Goal: Navigation & Orientation: Find specific page/section

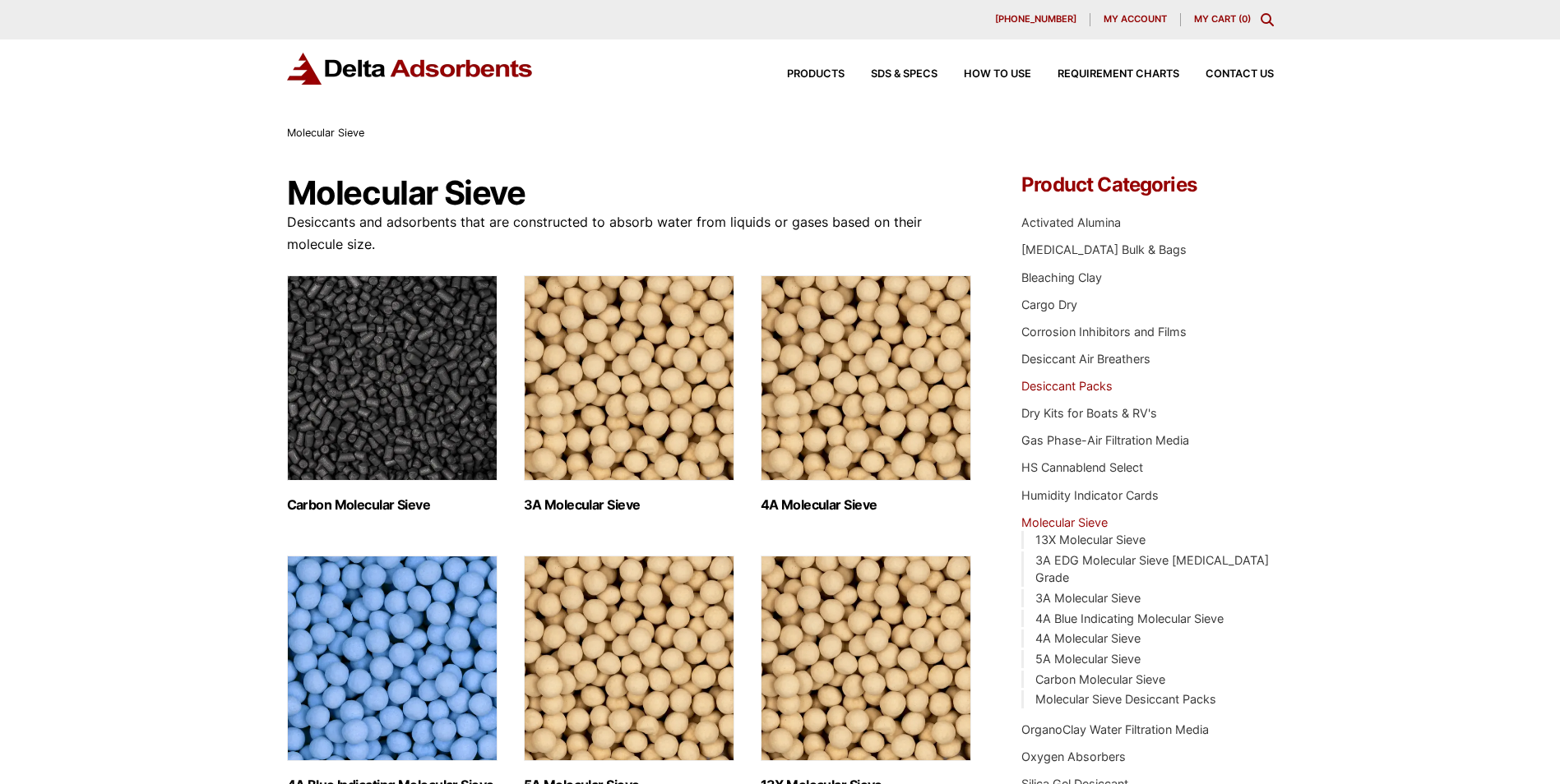
click at [1085, 383] on link "Desiccant Packs" at bounding box center [1067, 386] width 91 height 14
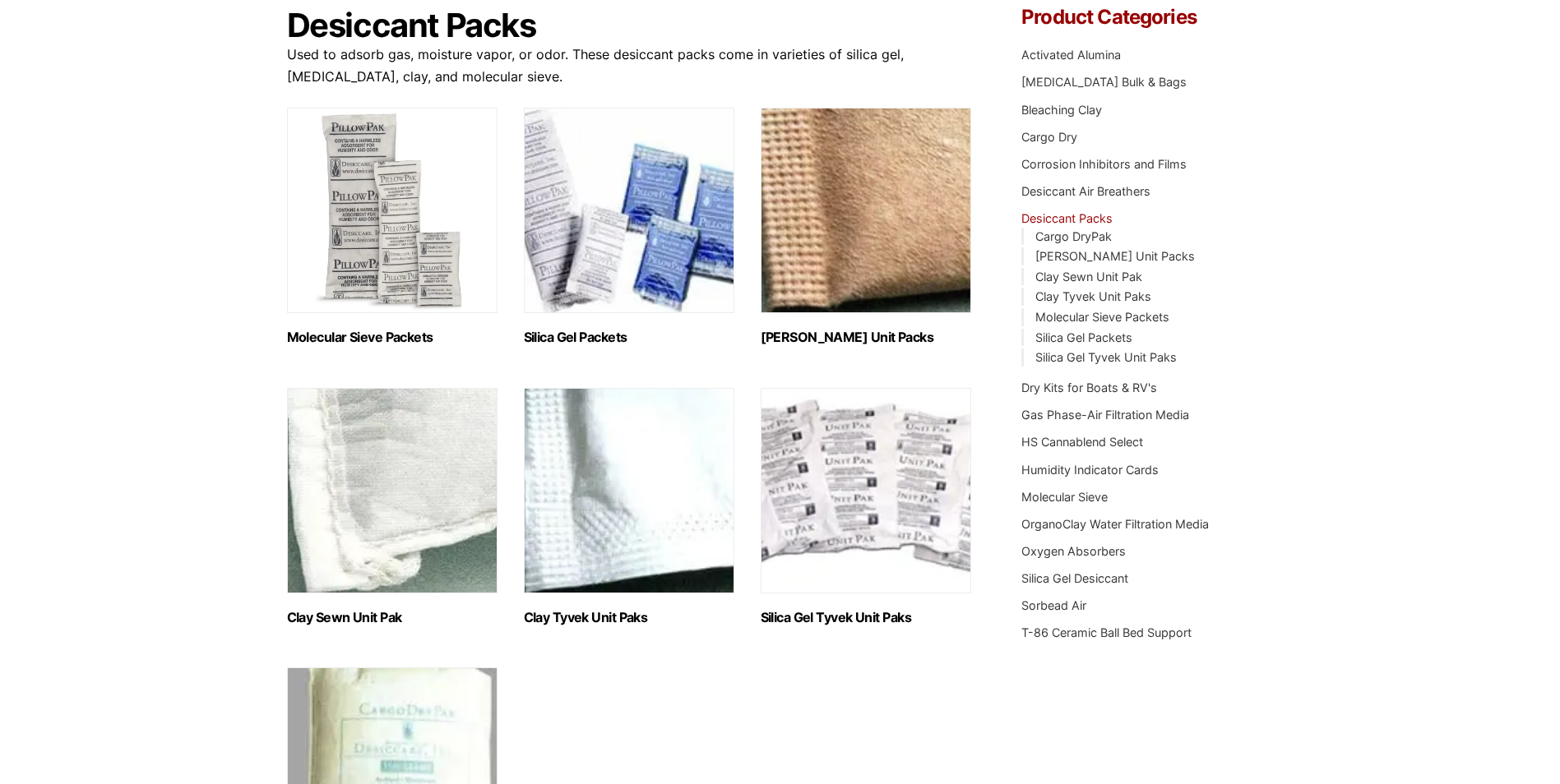
scroll to position [165, 0]
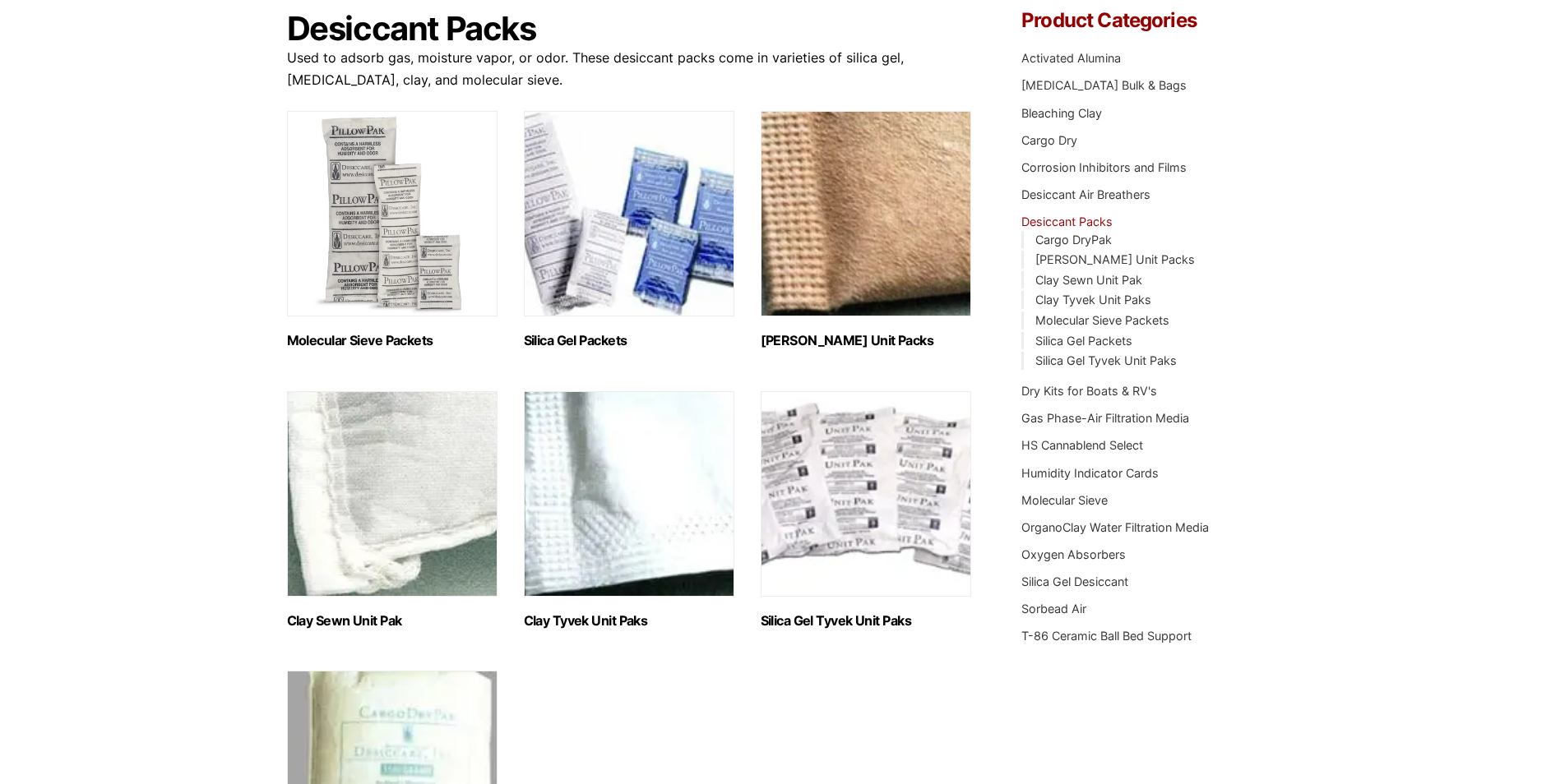
click at [589, 343] on h2 "Silica Gel Packets (9)" at bounding box center [628, 340] width 210 height 16
